Goal: Find specific page/section: Find specific page/section

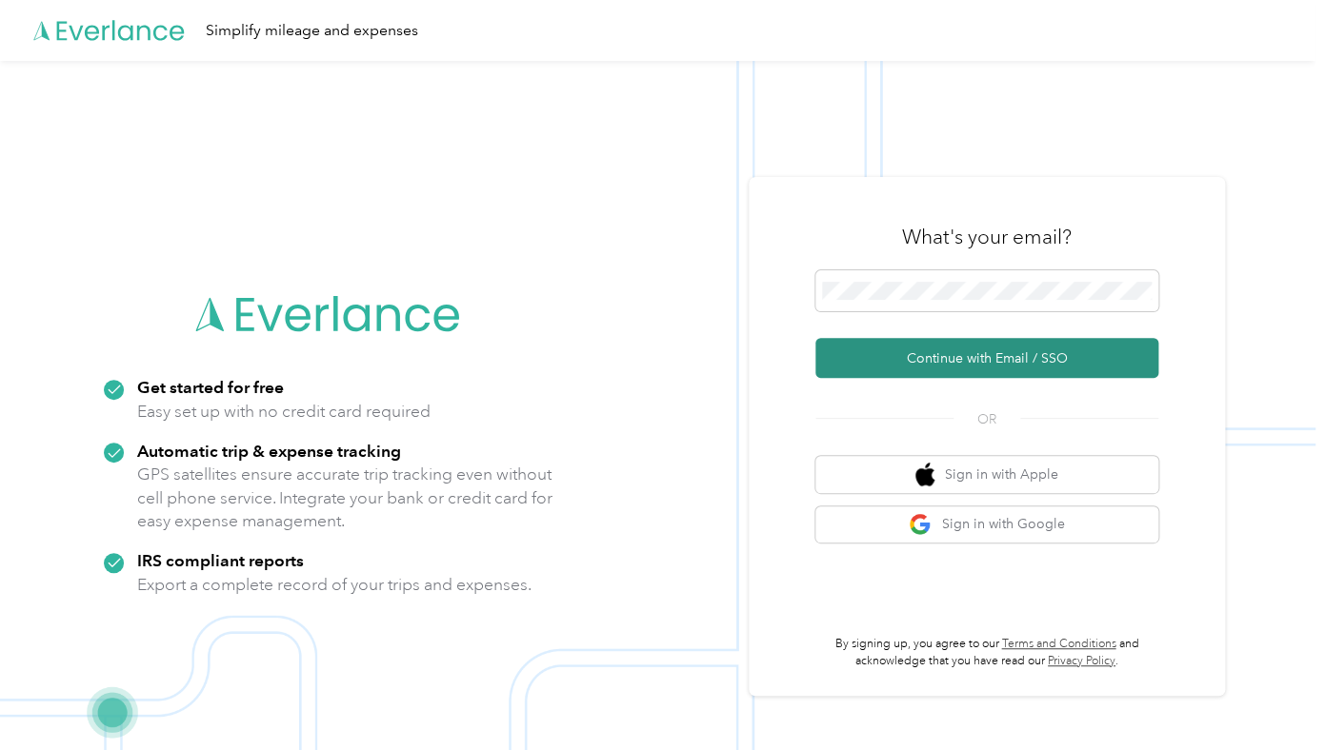
click at [965, 369] on button "Continue with Email / SSO" at bounding box center [986, 358] width 343 height 40
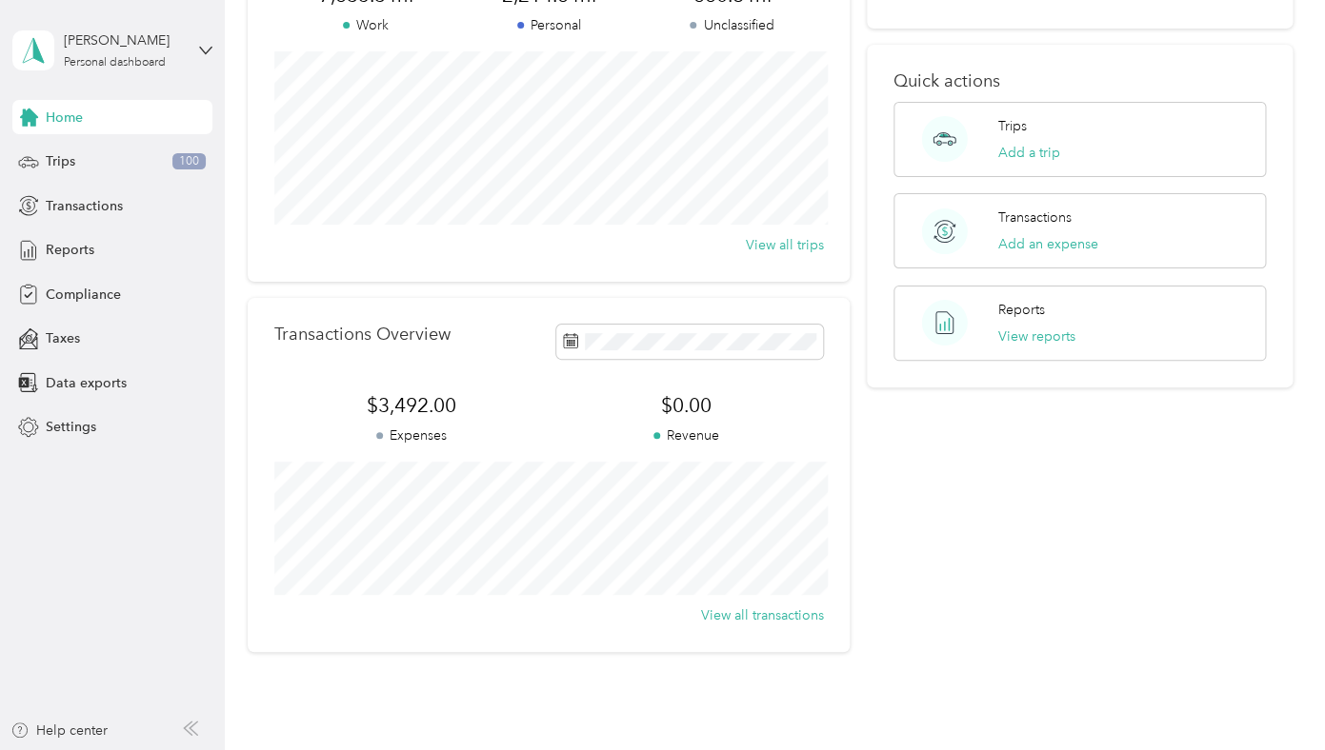
scroll to position [295, 0]
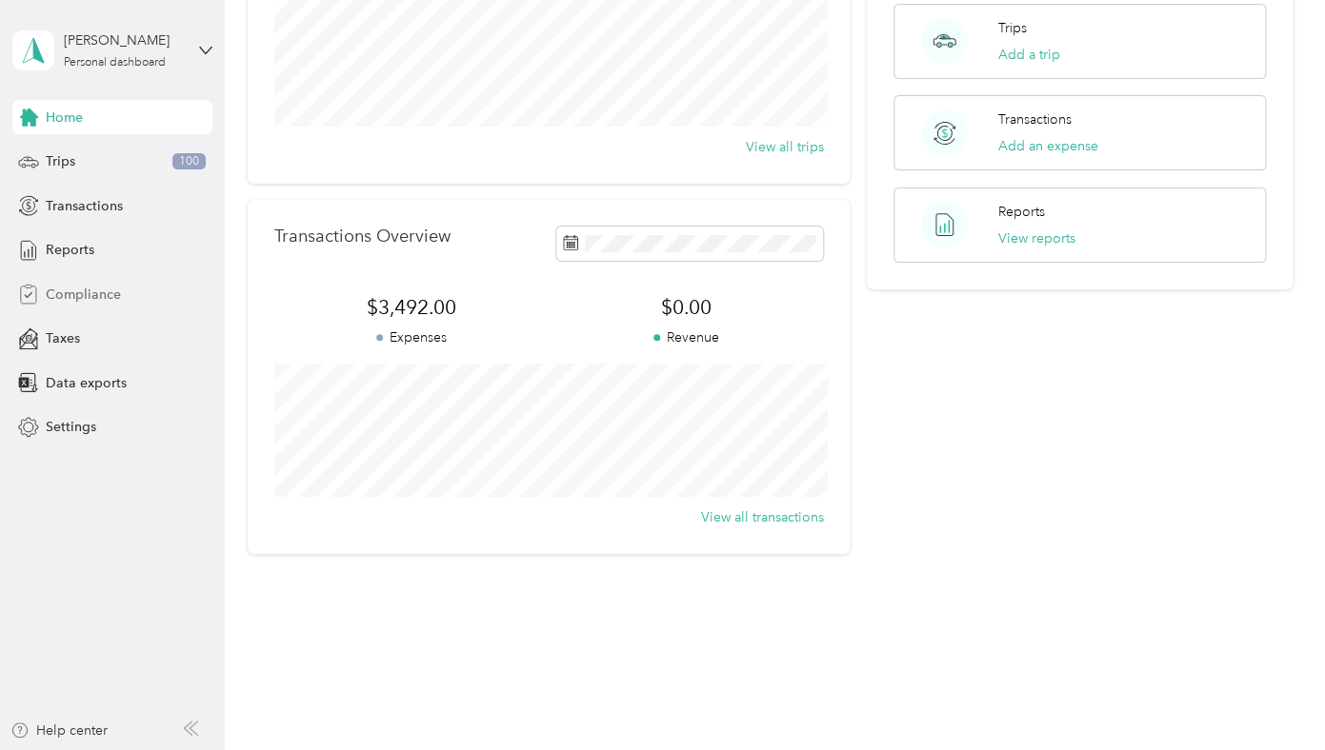
click at [109, 289] on span "Compliance" at bounding box center [83, 295] width 75 height 20
